Goal: Navigation & Orientation: Find specific page/section

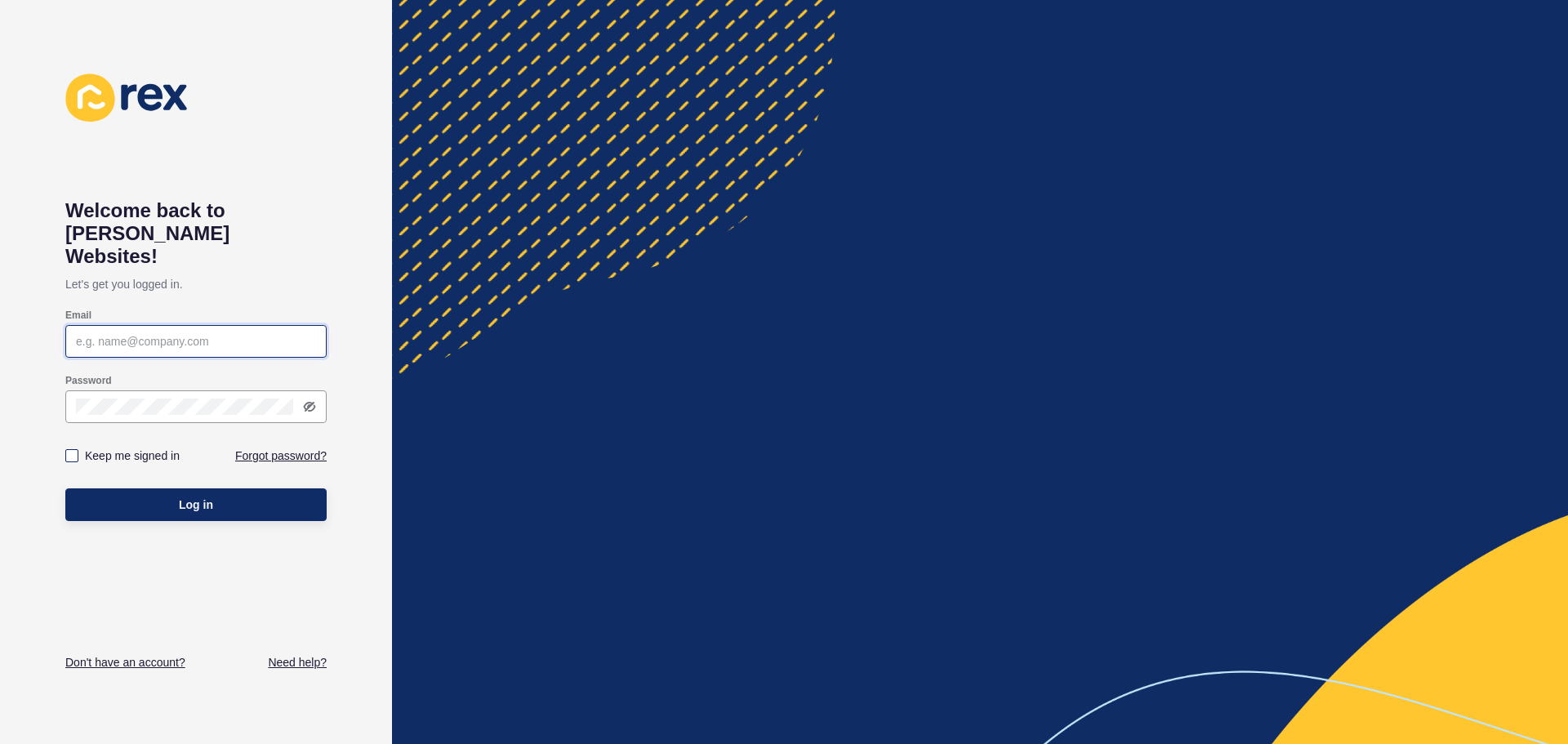
type input "[EMAIL_ADDRESS][DOMAIN_NAME]"
click at [73, 450] on label at bounding box center [71, 455] width 13 height 13
click at [73, 451] on input "Keep me signed in" at bounding box center [73, 455] width 11 height 11
checkbox input "true"
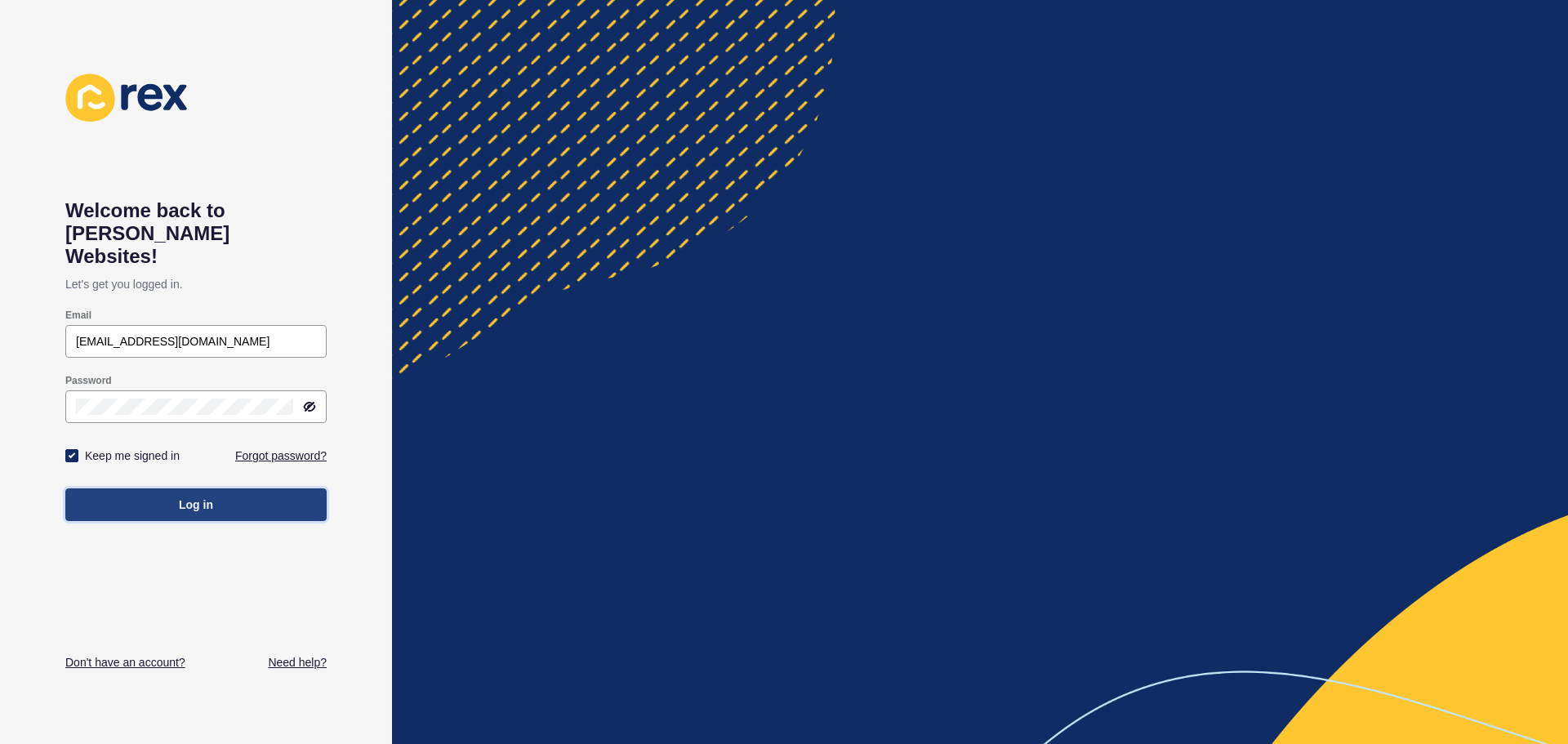
click at [106, 490] on button "Log in" at bounding box center [196, 504] width 262 height 33
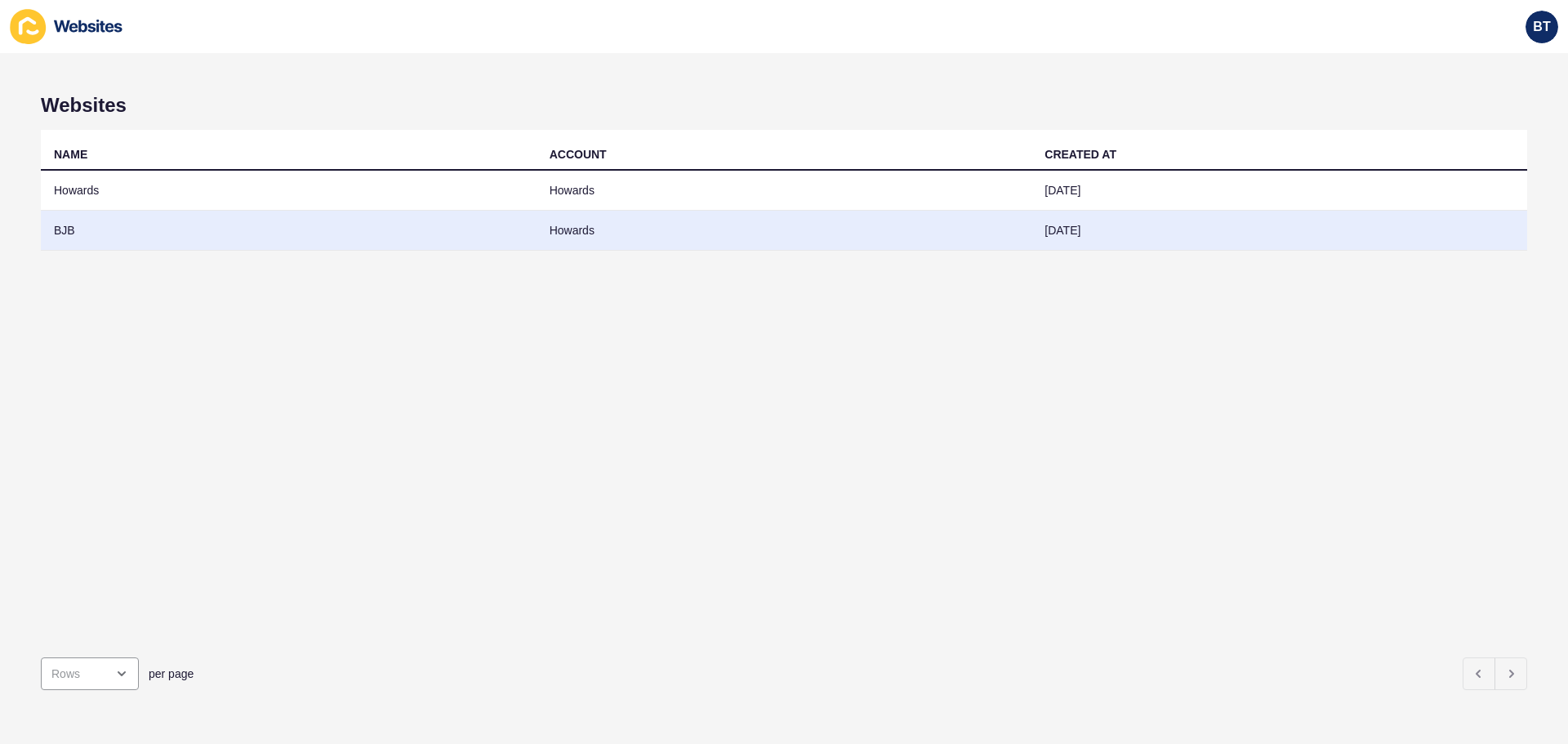
click at [63, 232] on td "BJB" at bounding box center [289, 230] width 496 height 41
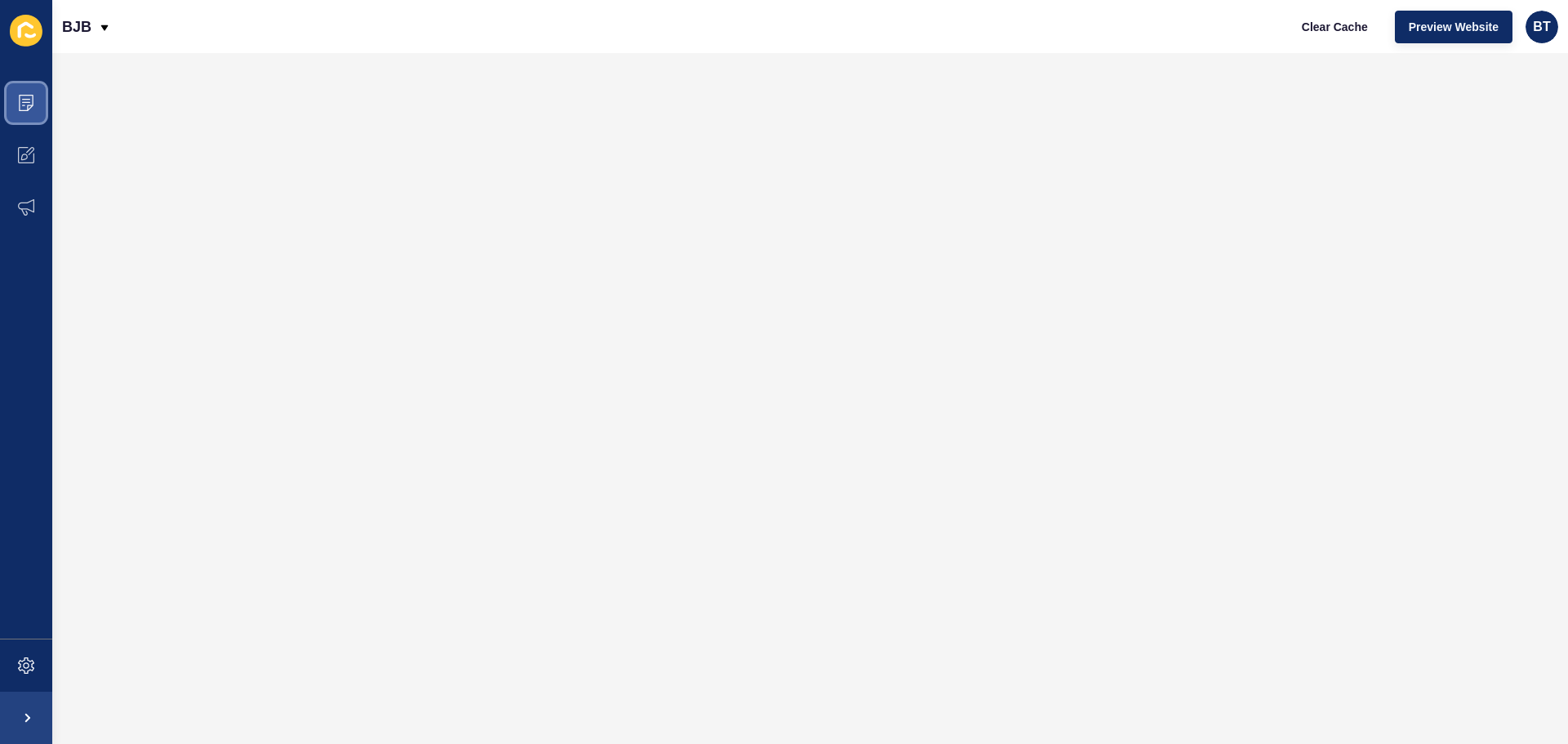
click at [26, 102] on icon at bounding box center [26, 103] width 17 height 17
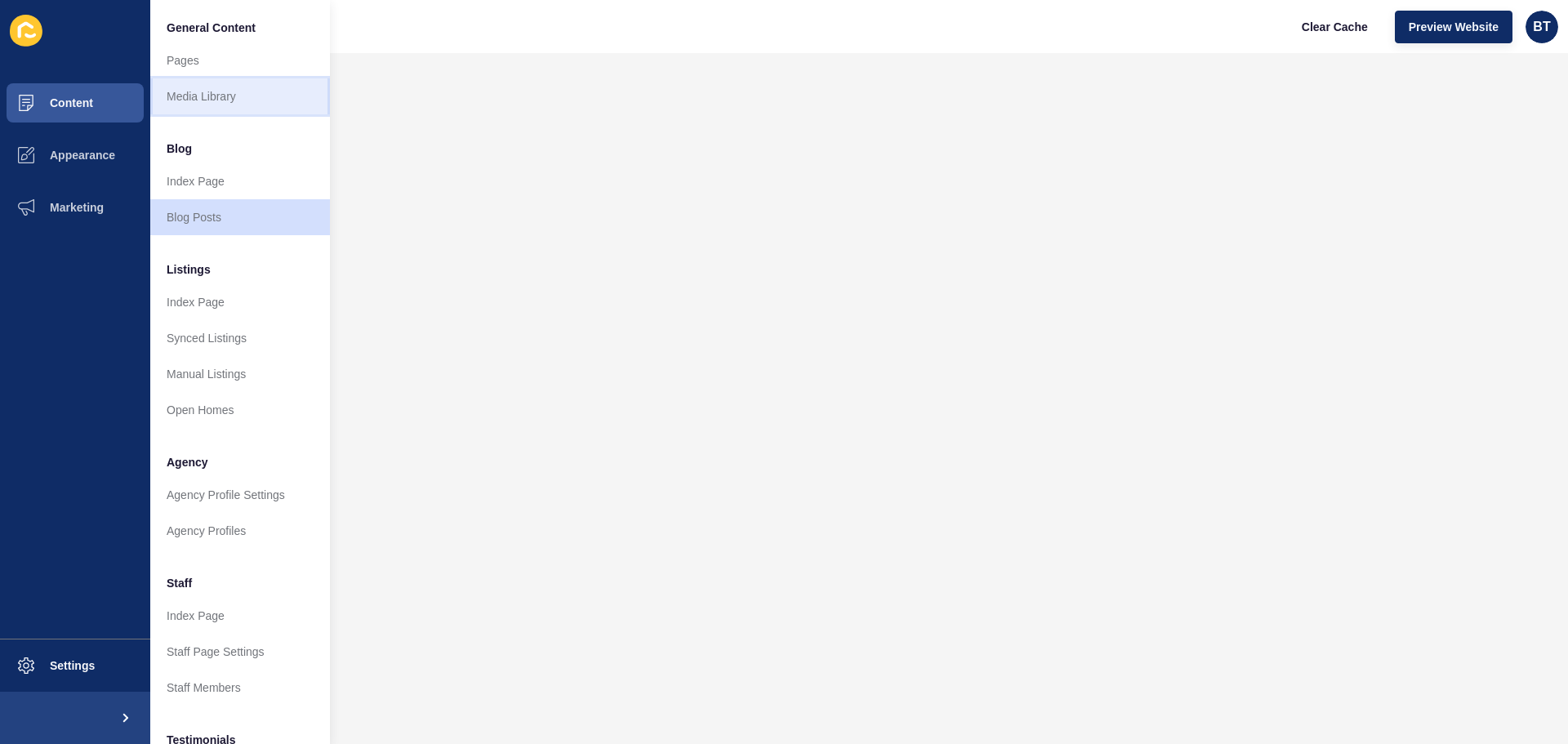
click at [202, 94] on link "Media Library" at bounding box center [240, 96] width 180 height 36
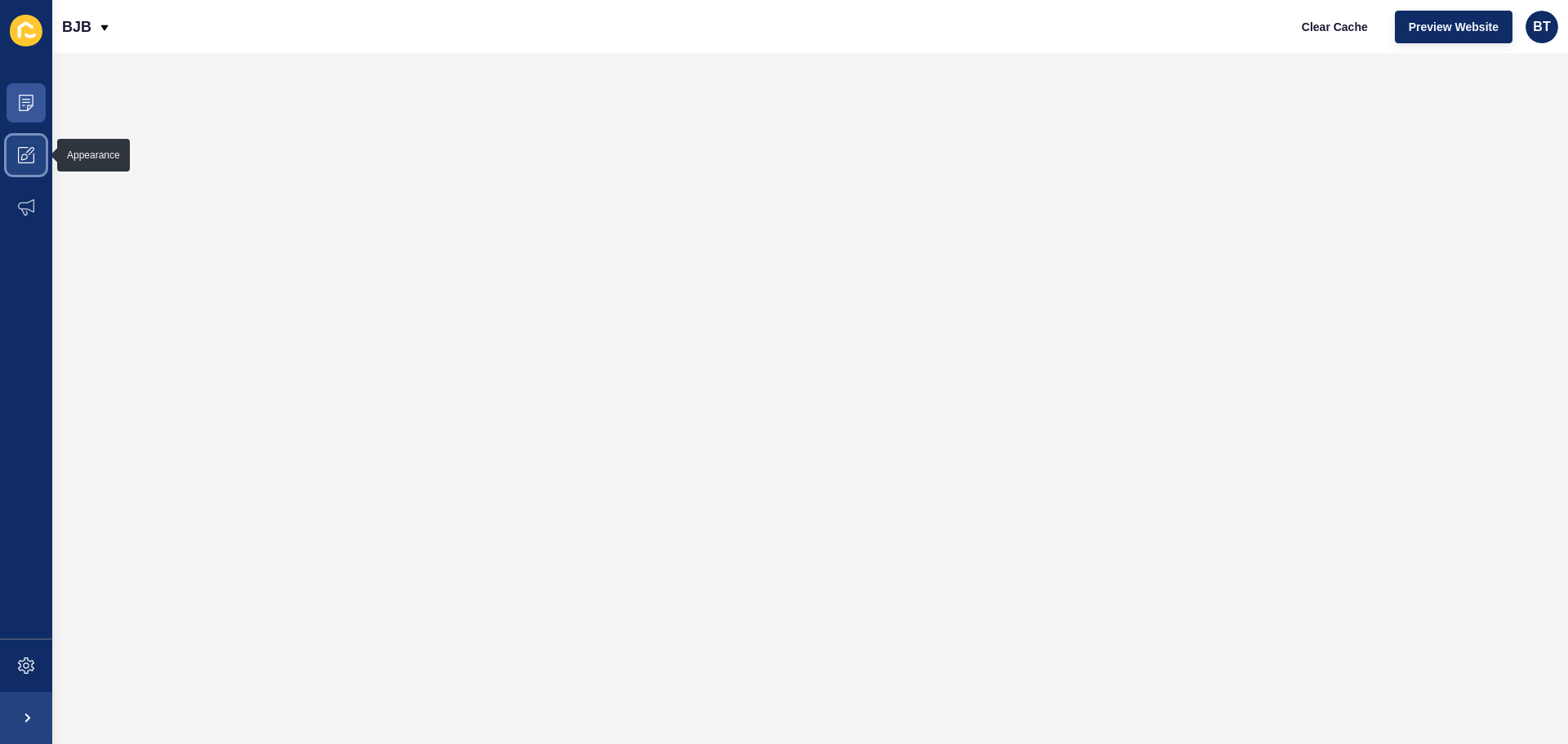
click at [29, 155] on icon at bounding box center [26, 155] width 17 height 17
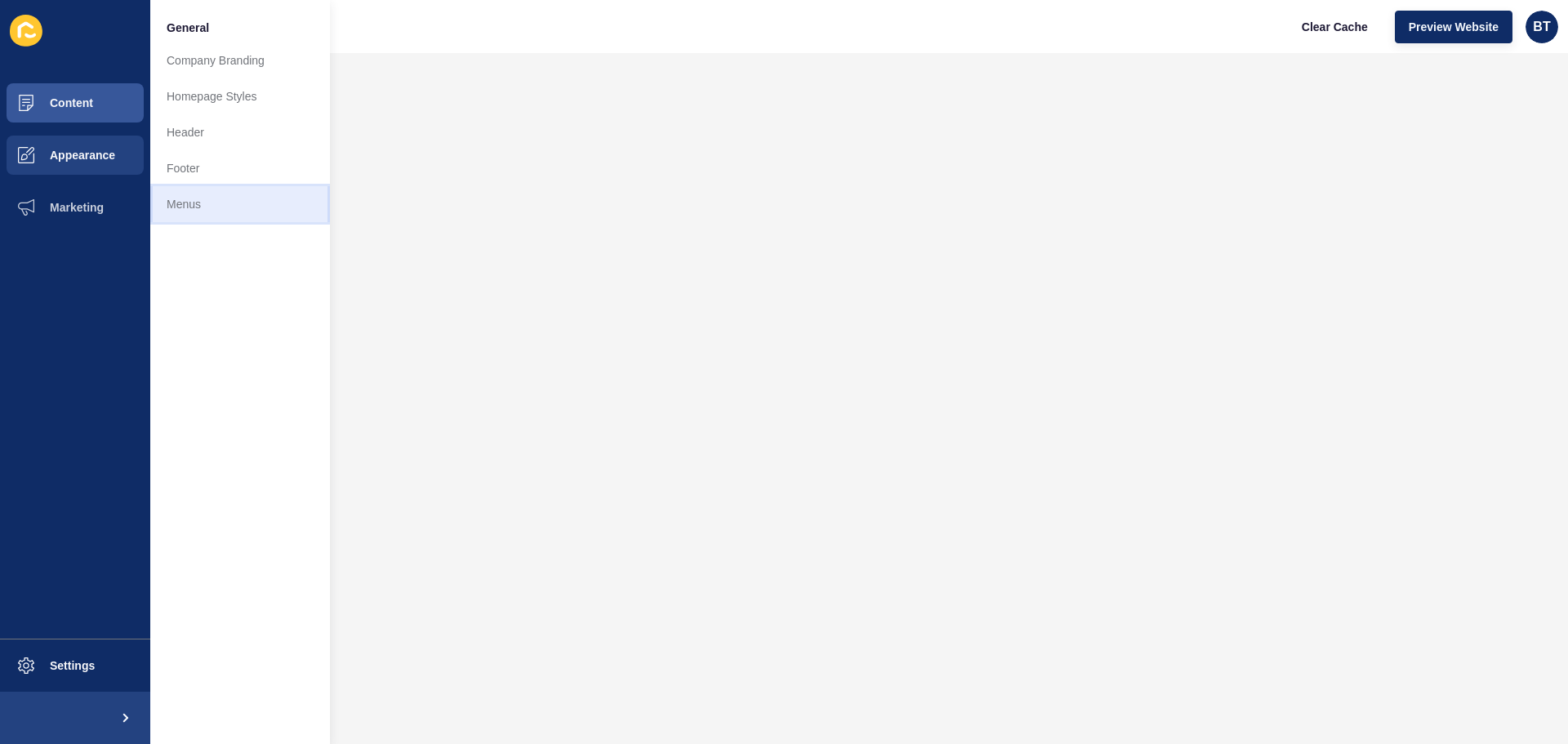
click at [196, 203] on link "Menus" at bounding box center [240, 205] width 180 height 36
